Goal: Task Accomplishment & Management: Complete application form

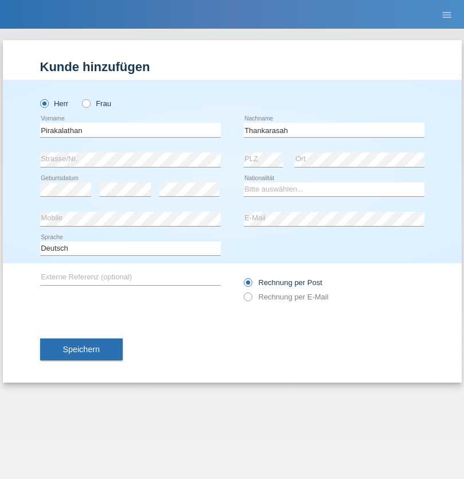
type input "Thankarasah"
select select "LK"
select select "C"
select select "14"
select select "05"
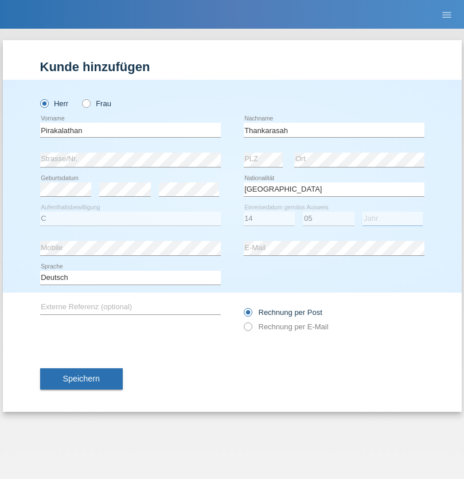
select select "2018"
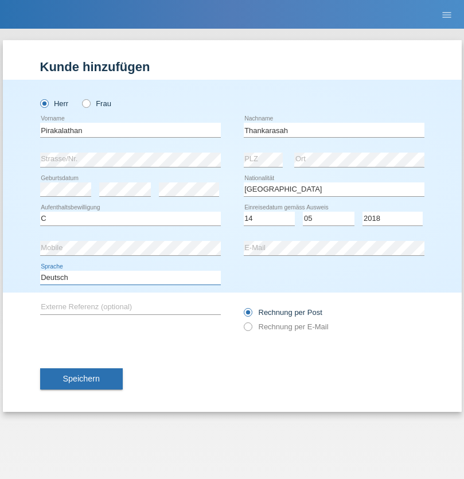
select select "en"
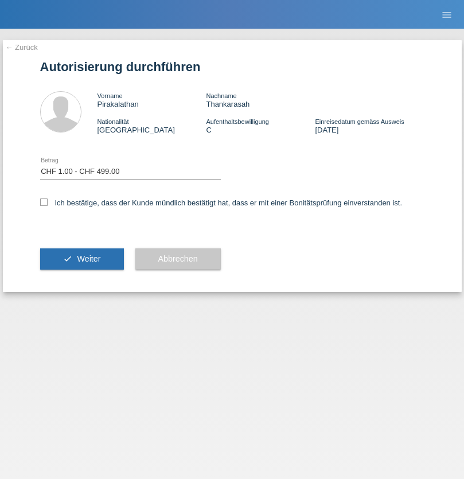
select select "1"
checkbox input "true"
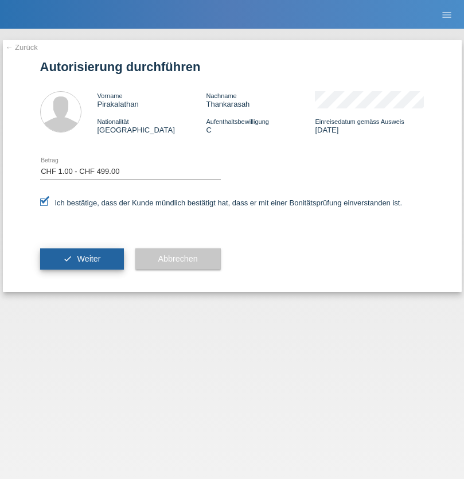
click at [81, 259] on span "Weiter" at bounding box center [89, 258] width 24 height 9
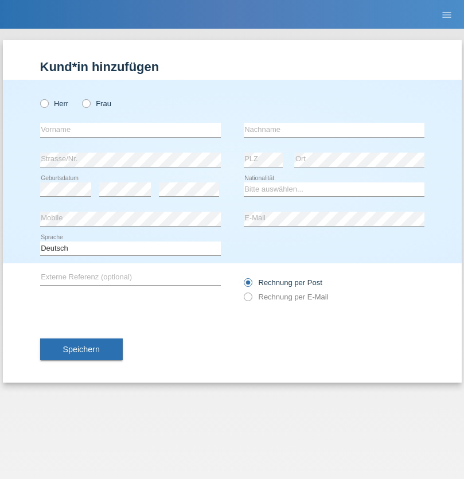
radio input "true"
click at [130, 130] on input "text" at bounding box center [130, 130] width 181 height 14
type input "Jörg"
click at [334, 130] on input "text" at bounding box center [334, 130] width 181 height 14
type input "Traksel"
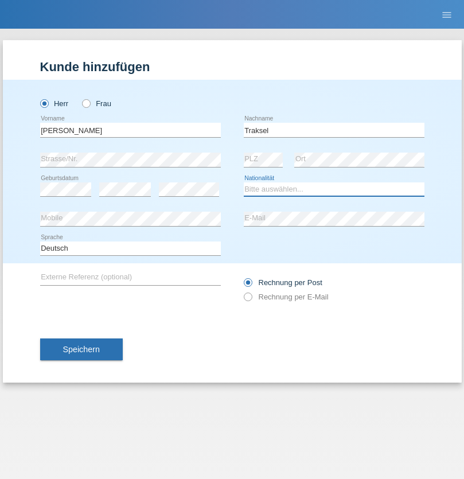
select select "DE"
select select "C"
select select "01"
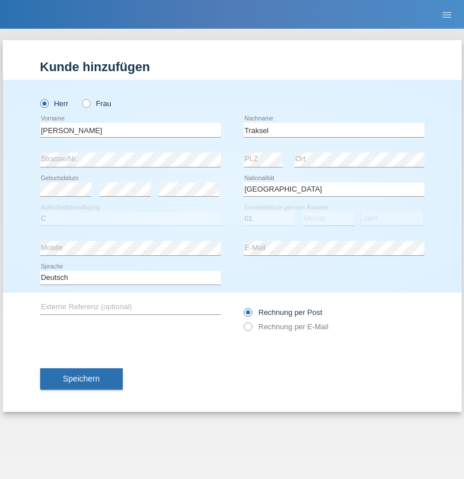
select select "07"
select select "2008"
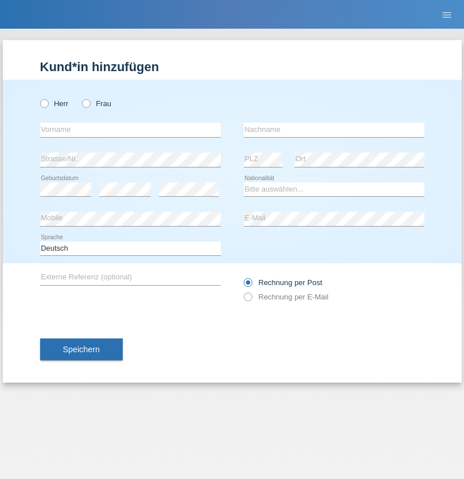
radio input "true"
click at [130, 130] on input "text" at bounding box center [130, 130] width 181 height 14
type input "[DEMOGRAPHIC_DATA]"
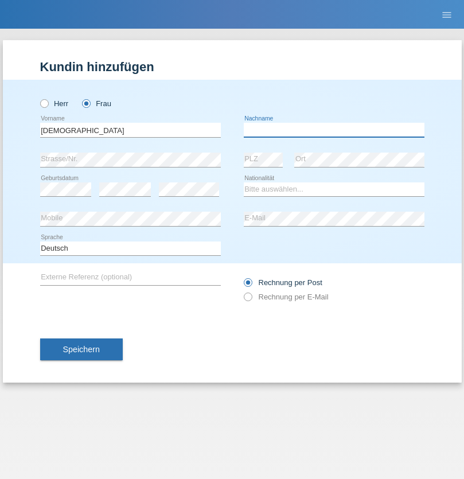
click at [334, 130] on input "text" at bounding box center [334, 130] width 181 height 14
type input "Cimbaljević"
select select "HR"
select select "C"
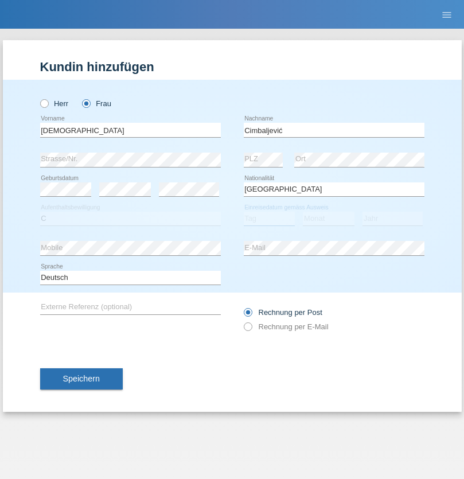
select select "12"
select select "08"
select select "2021"
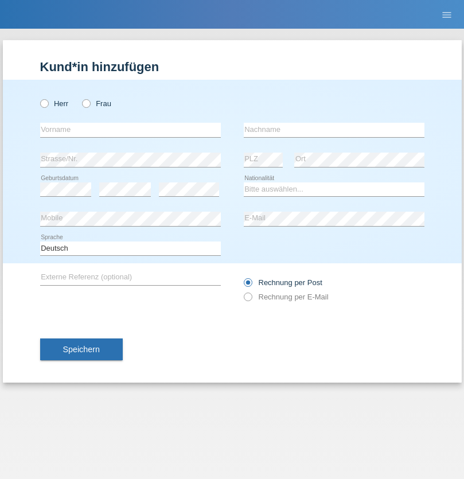
radio input "true"
click at [130, 130] on input "text" at bounding box center [130, 130] width 181 height 14
type input "Batsche"
click at [334, 130] on input "text" at bounding box center [334, 130] width 181 height 14
type input "Arifoska"
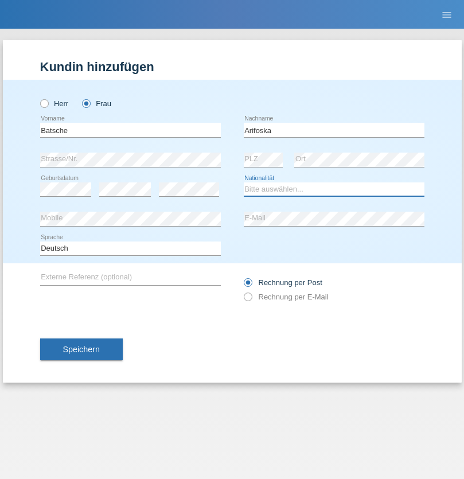
select select "CH"
radio input "true"
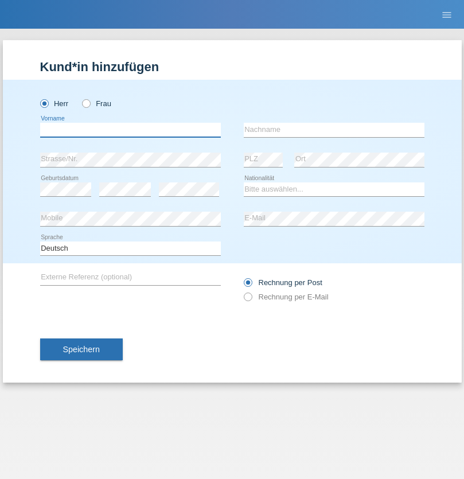
click at [130, 130] on input "text" at bounding box center [130, 130] width 181 height 14
type input "Emre"
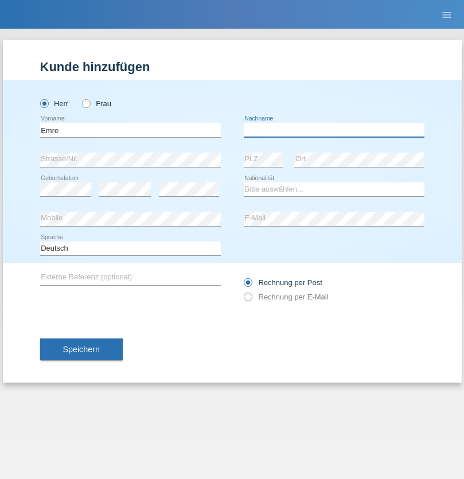
click at [334, 130] on input "text" at bounding box center [334, 130] width 181 height 14
type input "Uzun"
select select "CH"
